Goal: Use online tool/utility: Utilize a website feature to perform a specific function

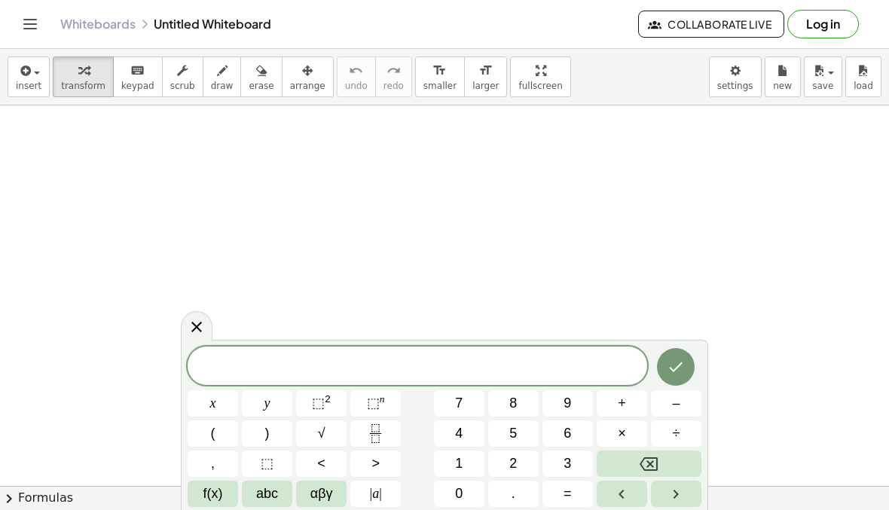
click at [227, 405] on button "x" at bounding box center [212, 403] width 50 height 26
click at [620, 416] on button "+" at bounding box center [621, 403] width 50 height 26
click at [515, 468] on span "2" at bounding box center [513, 463] width 8 height 20
click at [474, 436] on button "4" at bounding box center [459, 433] width 50 height 26
click at [573, 490] on button "=" at bounding box center [567, 493] width 50 height 26
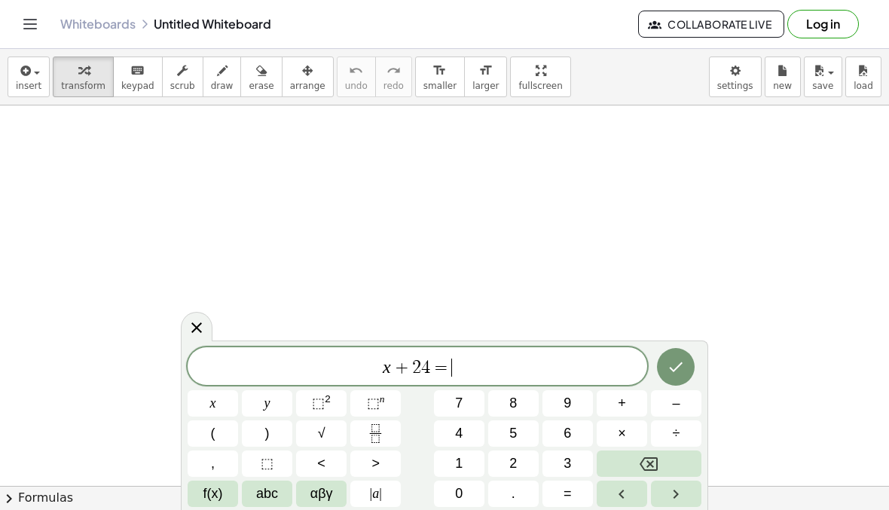
click at [523, 440] on button "5" at bounding box center [513, 433] width 50 height 26
click at [570, 437] on span "6" at bounding box center [567, 433] width 8 height 20
click at [673, 375] on icon "Done" at bounding box center [675, 367] width 18 height 18
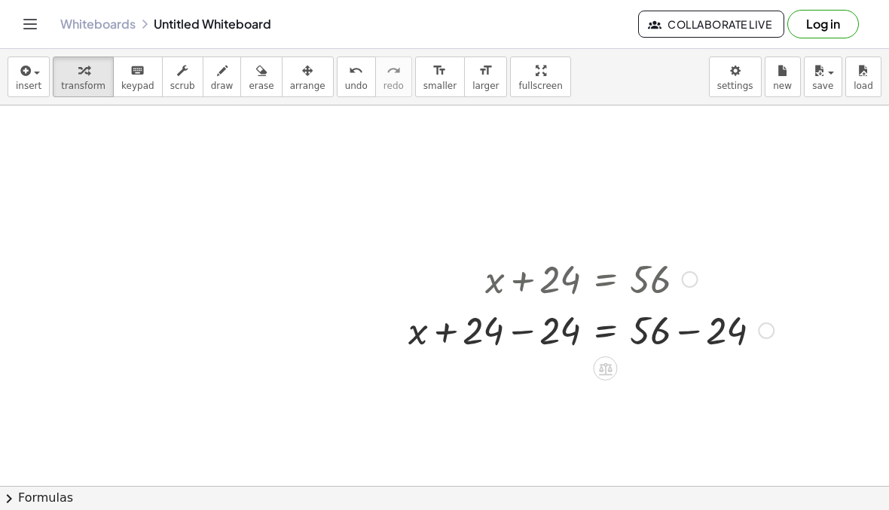
click at [608, 374] on icon at bounding box center [606, 368] width 14 height 13
click at [672, 372] on icon at bounding box center [665, 368] width 14 height 14
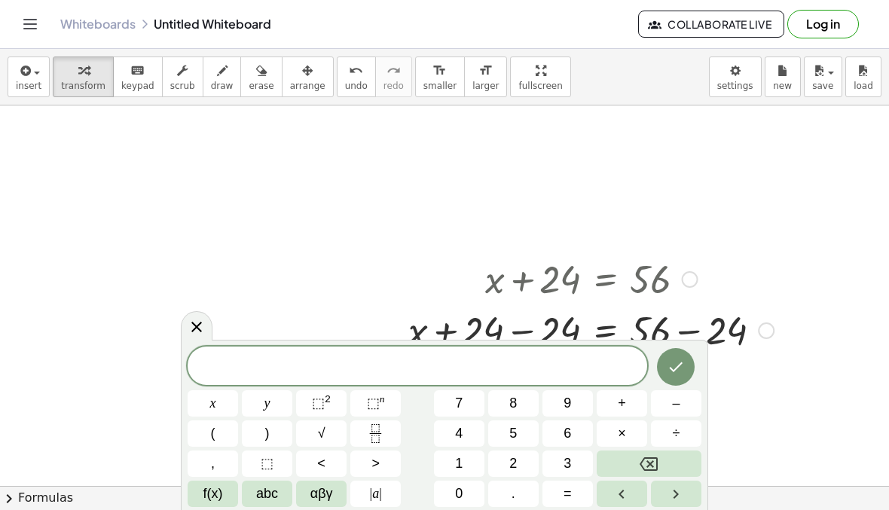
click at [681, 367] on icon "Done" at bounding box center [675, 367] width 18 height 18
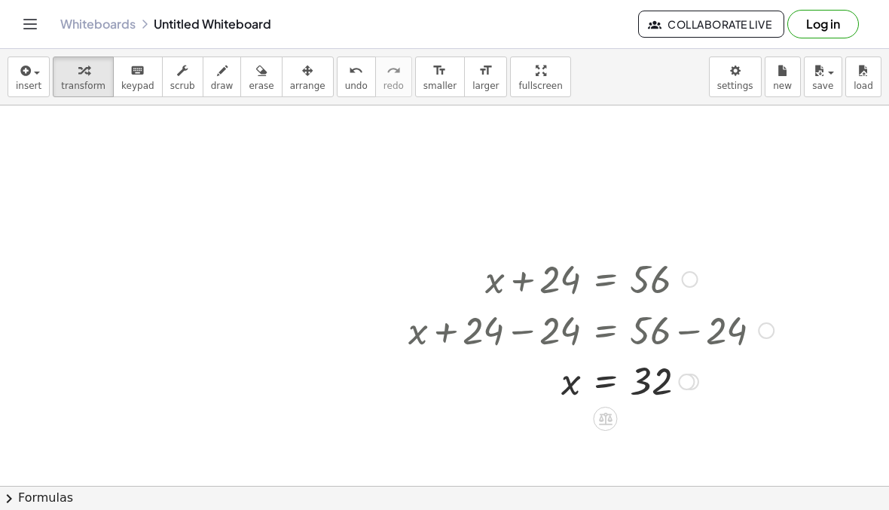
click at [599, 426] on icon at bounding box center [605, 418] width 16 height 16
click at [607, 419] on span "×" at bounding box center [605, 419] width 9 height 22
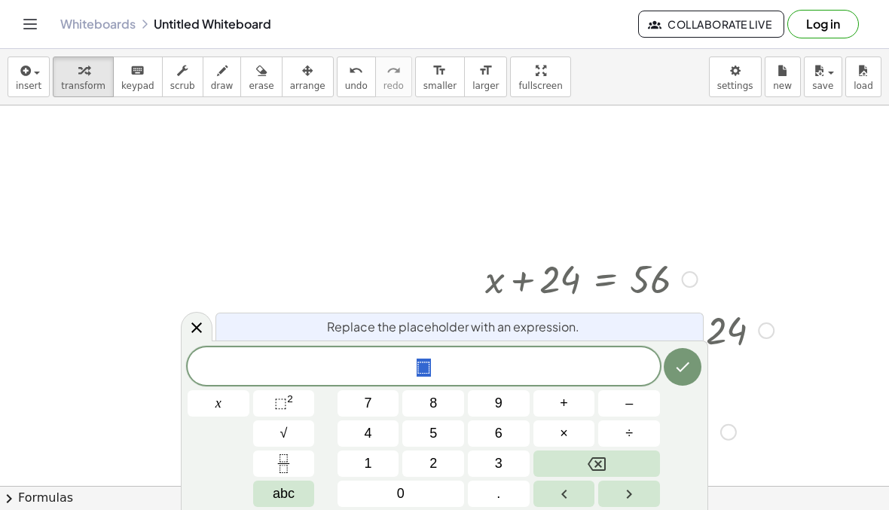
click at [538, 246] on div at bounding box center [444, 485] width 889 height 761
click at [677, 360] on icon "Done" at bounding box center [682, 367] width 18 height 18
